Goal: Obtain resource: Download file/media

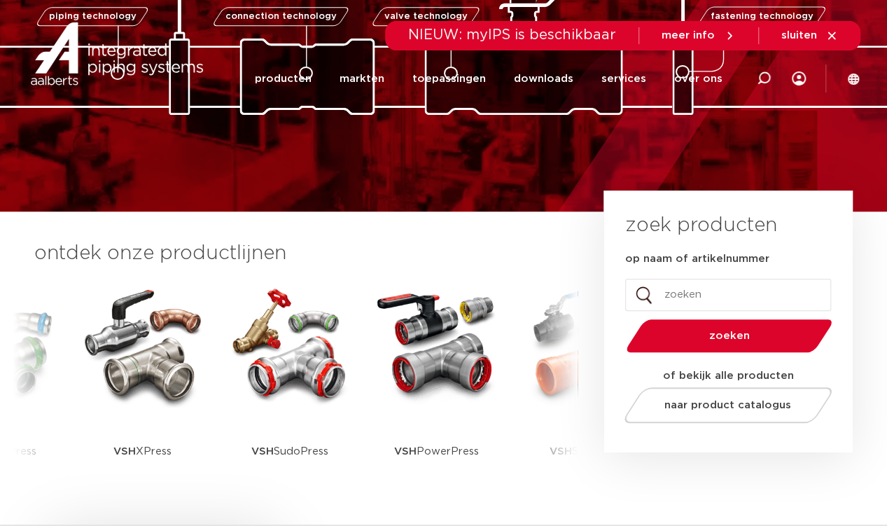
scroll to position [233, 0]
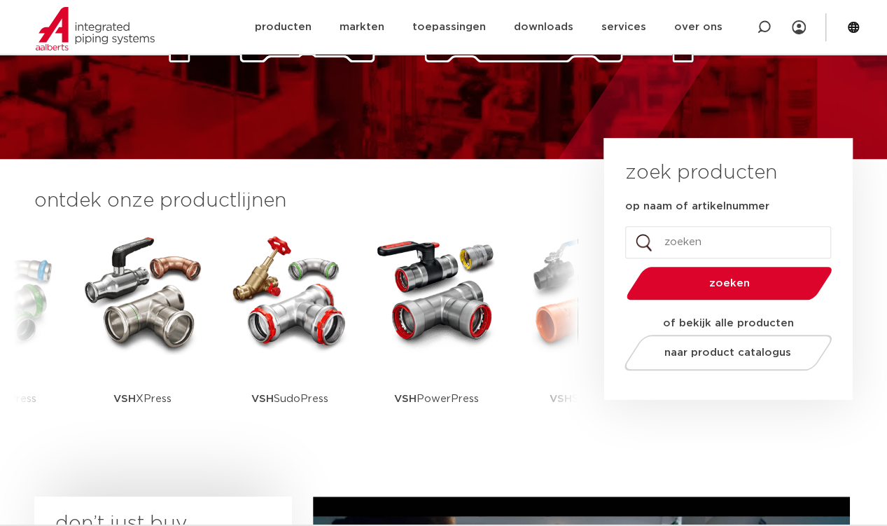
click at [749, 235] on input "op naam of artikelnummer" at bounding box center [728, 242] width 206 height 32
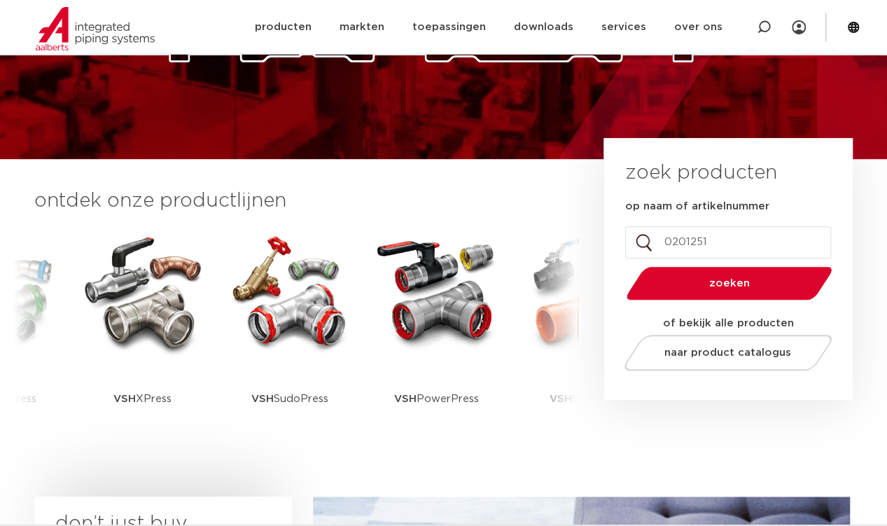
type input "0201251"
click at [620, 265] on button "zoeken" at bounding box center [728, 283] width 217 height 36
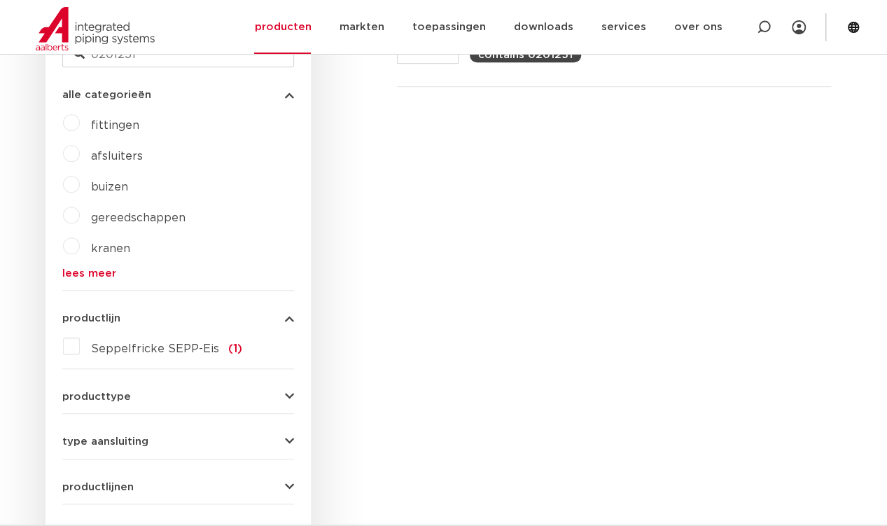
scroll to position [233, 0]
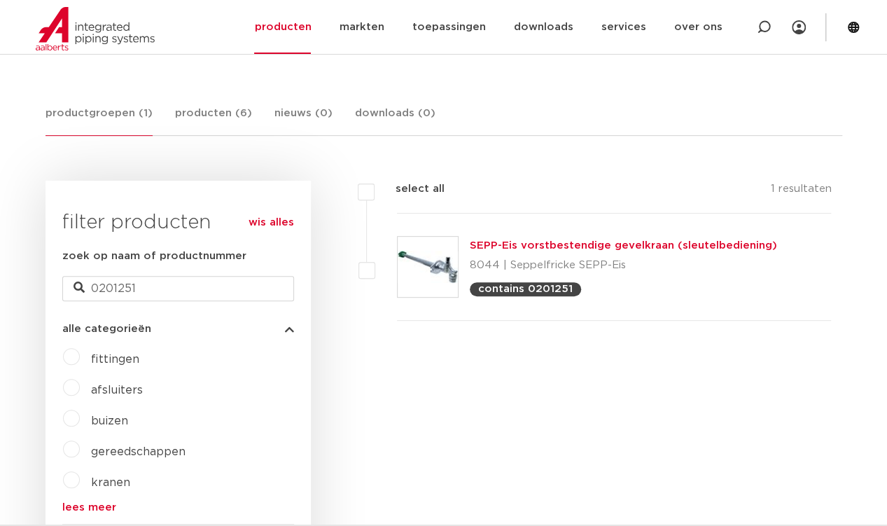
click at [562, 246] on link "SEPP-Eis vorstbestendige gevelkraan (sleutelbediening)" at bounding box center [623, 245] width 307 height 11
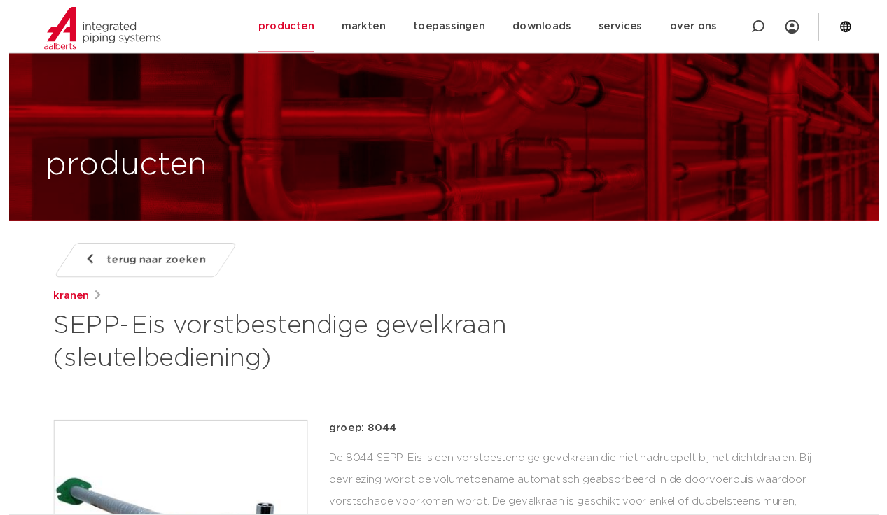
scroll to position [233, 0]
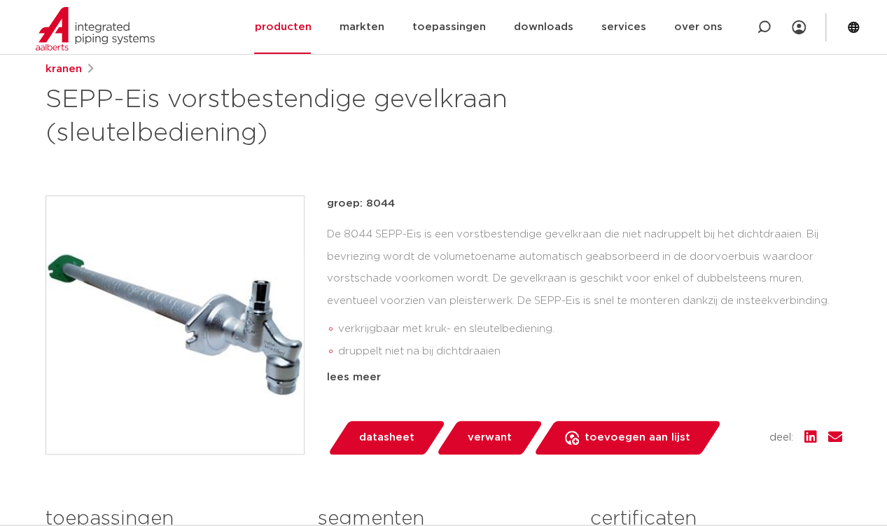
click at [387, 438] on span "datasheet" at bounding box center [386, 437] width 55 height 22
